Goal: Information Seeking & Learning: Obtain resource

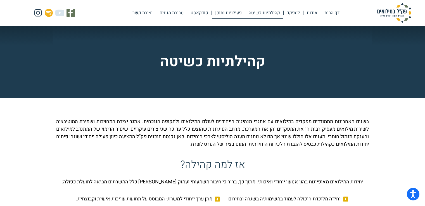
scroll to position [412, 0]
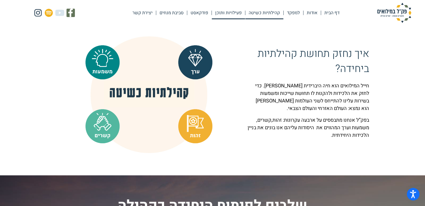
click at [236, 14] on link "פעילויות ותוכן" at bounding box center [228, 12] width 33 height 13
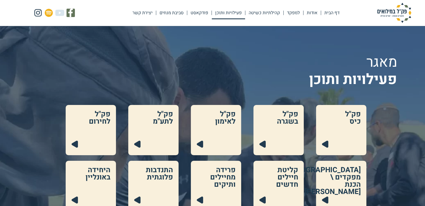
click at [280, 79] on div "מאגר פעילויות ותוכן" at bounding box center [212, 63] width 369 height 74
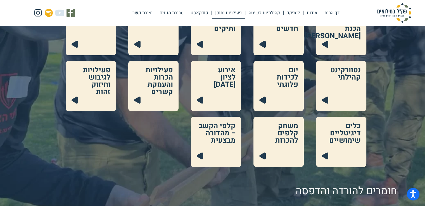
scroll to position [179, 0]
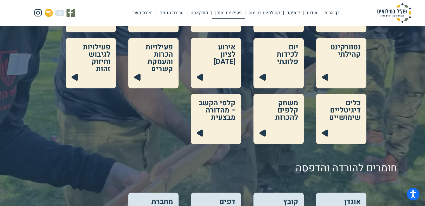
click at [225, 105] on link at bounding box center [216, 119] width 50 height 50
click at [351, 105] on link at bounding box center [341, 119] width 50 height 50
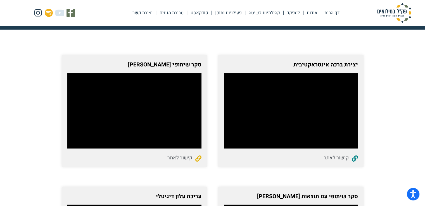
scroll to position [78, 0]
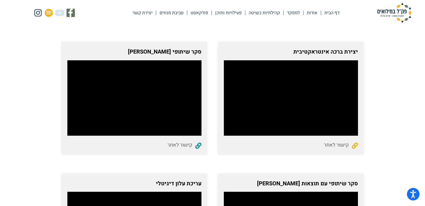
click at [336, 145] on span "קישור לאתר" at bounding box center [337, 145] width 26 height 8
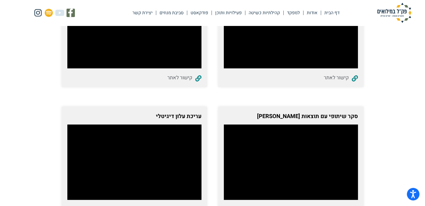
scroll to position [145, 0]
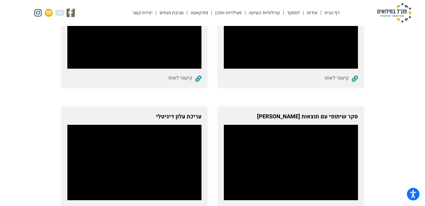
click at [135, 25] on div "דף הבית אודות למפקד קהילתיות כשיטה פעילויות ותוכן פודקאסט סביבת מנחים יצירת קשר…" at bounding box center [212, 13] width 425 height 26
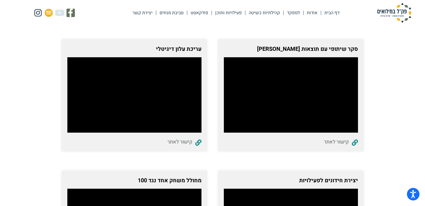
scroll to position [224, 0]
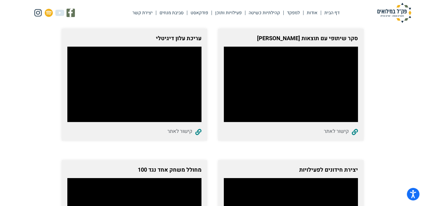
click at [394, 52] on section "יצירת ברכה אינטראקטיבית קישור לאתר סקר שיתופי [PERSON_NAME] קישור לאתר סקר שיתו…" at bounding box center [212, 136] width 425 height 530
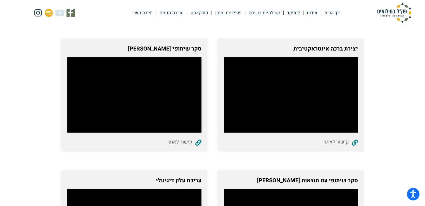
scroll to position [78, 0]
